Goal: Transaction & Acquisition: Purchase product/service

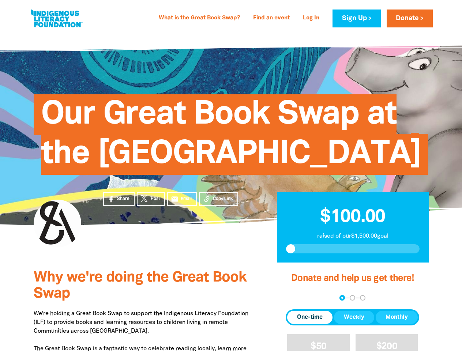
click at [231, 175] on span "Our Great Book Swap at the [GEOGRAPHIC_DATA]" at bounding box center [231, 137] width 380 height 75
click at [218, 202] on span "Copy Link" at bounding box center [223, 199] width 20 height 7
click at [296, 301] on div "arrow_back Back Step 1 Step 2 Step 3" at bounding box center [352, 297] width 133 height 5
click at [342, 299] on div "Navigate to step 1 of 3 to enter your donation amount" at bounding box center [342, 298] width 2 height 2
click at [310, 324] on span "Donation frequency" at bounding box center [309, 317] width 45 height 13
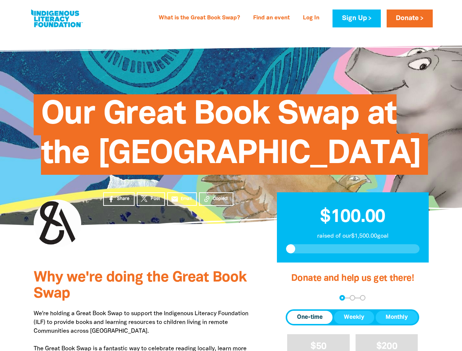
click at [354, 324] on button "Weekly" at bounding box center [354, 317] width 40 height 13
click at [396, 324] on button "Monthly" at bounding box center [397, 317] width 42 height 13
